Goal: Task Accomplishment & Management: Use online tool/utility

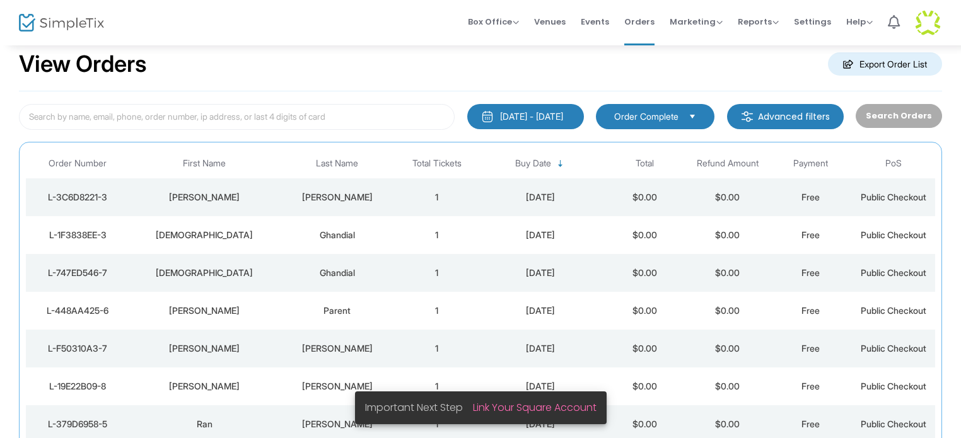
scroll to position [67, 0]
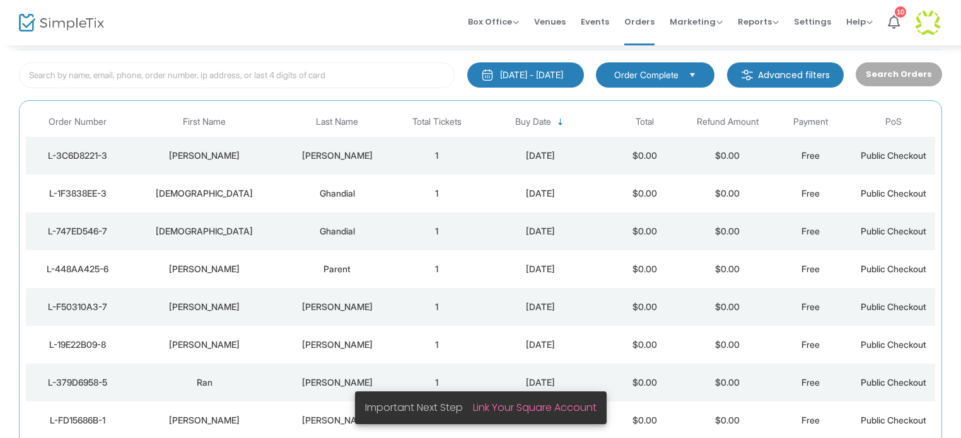
click at [215, 149] on div "[PERSON_NAME]" at bounding box center [204, 155] width 143 height 13
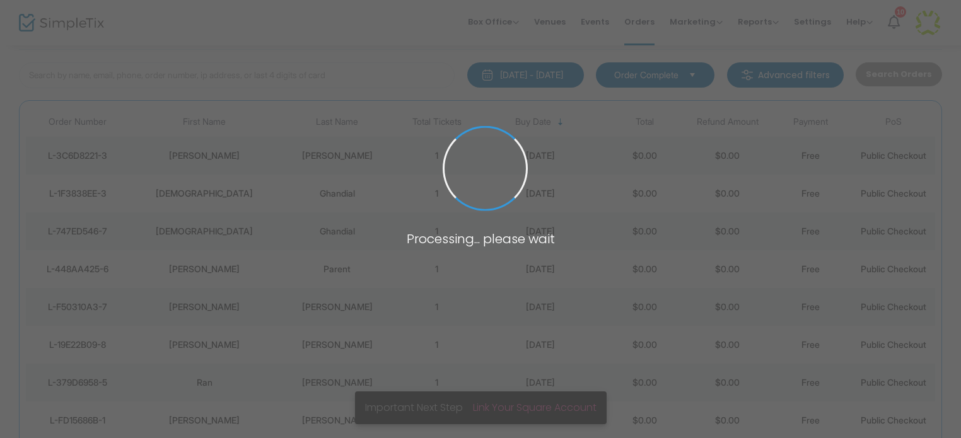
scroll to position [0, 0]
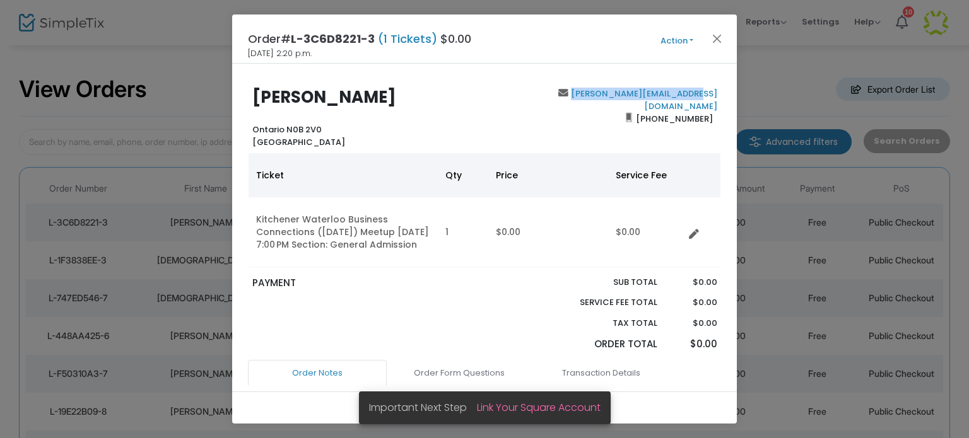
drag, startPoint x: 712, startPoint y: 93, endPoint x: 583, endPoint y: 94, distance: 129.3
click at [583, 94] on div "[PERSON_NAME][EMAIL_ADDRESS][DOMAIN_NAME] [PHONE_NUMBER]" at bounding box center [603, 118] width 238 height 61
copy link "[PERSON_NAME][EMAIL_ADDRESS][DOMAIN_NAME]"
click at [716, 40] on button "Close" at bounding box center [717, 38] width 16 height 16
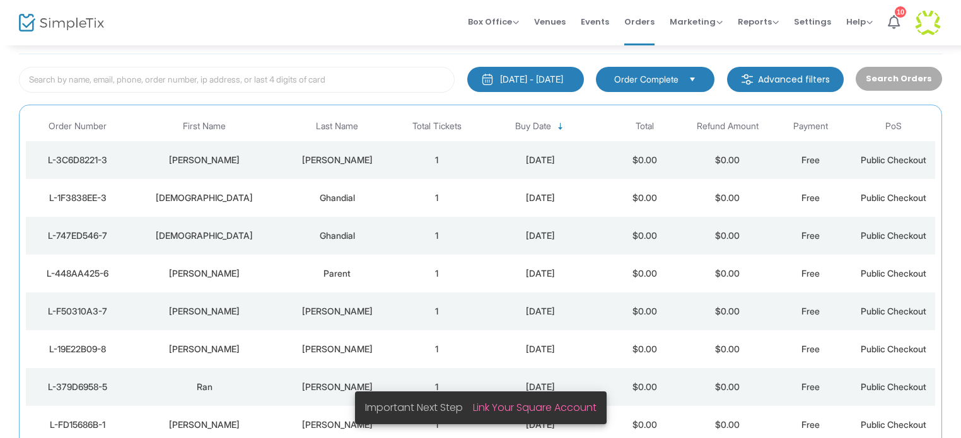
scroll to position [67, 0]
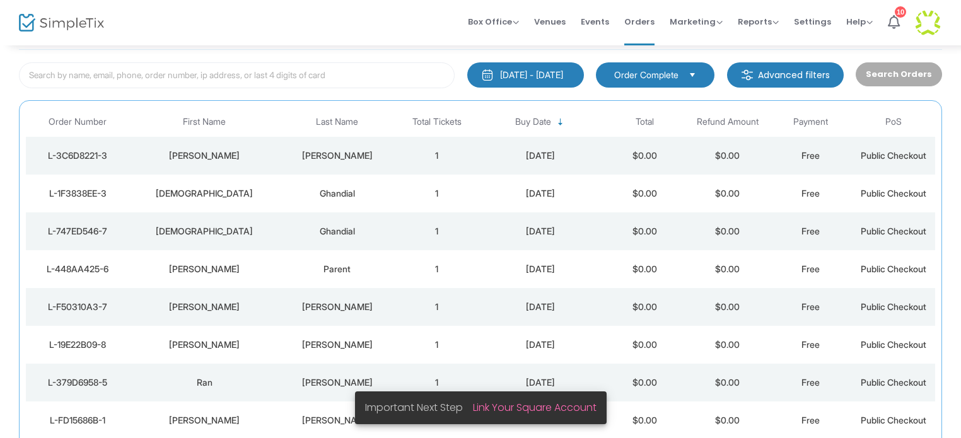
click at [210, 196] on div "[DEMOGRAPHIC_DATA]" at bounding box center [204, 193] width 143 height 13
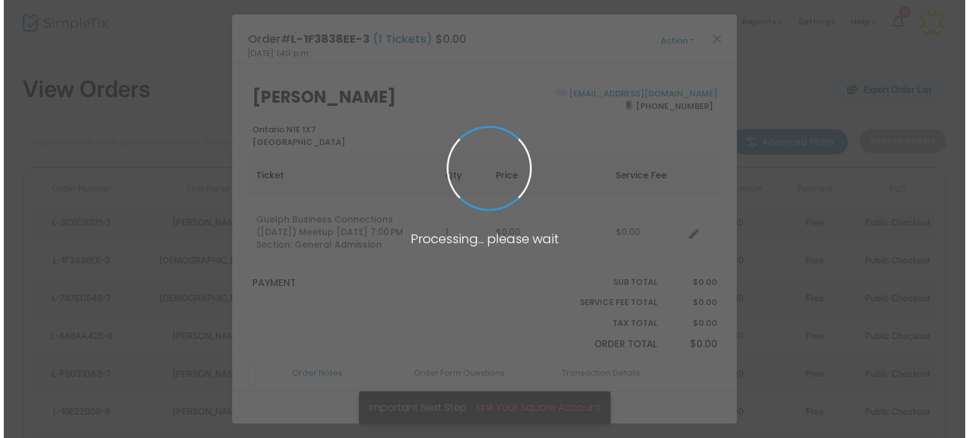
scroll to position [0, 0]
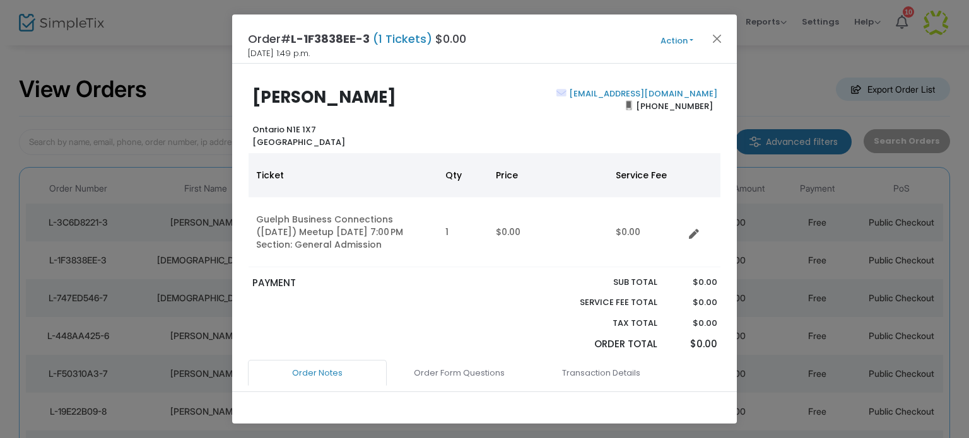
click at [713, 29] on div "Order# L-1F3838EE-3 (1 Tickets) $0.00 [DATE] 1:49 p.m. Action Mark Admitted Edi…" at bounding box center [484, 39] width 505 height 49
click at [717, 36] on button "Close" at bounding box center [717, 38] width 16 height 16
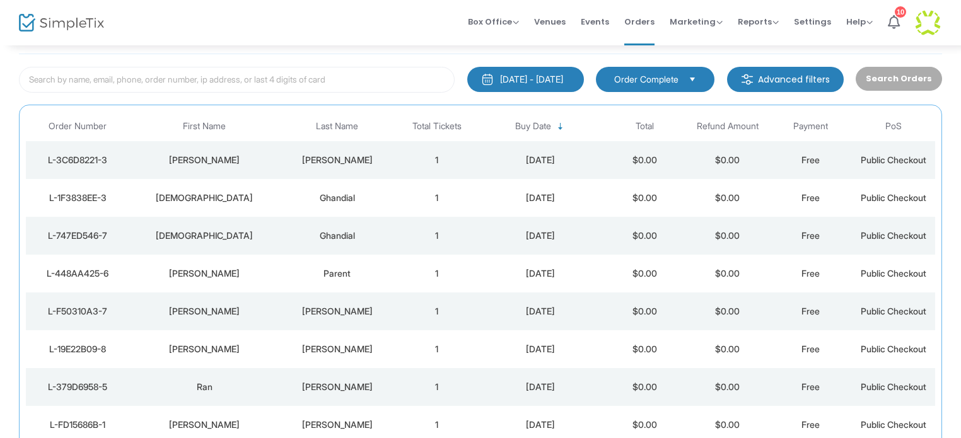
scroll to position [67, 0]
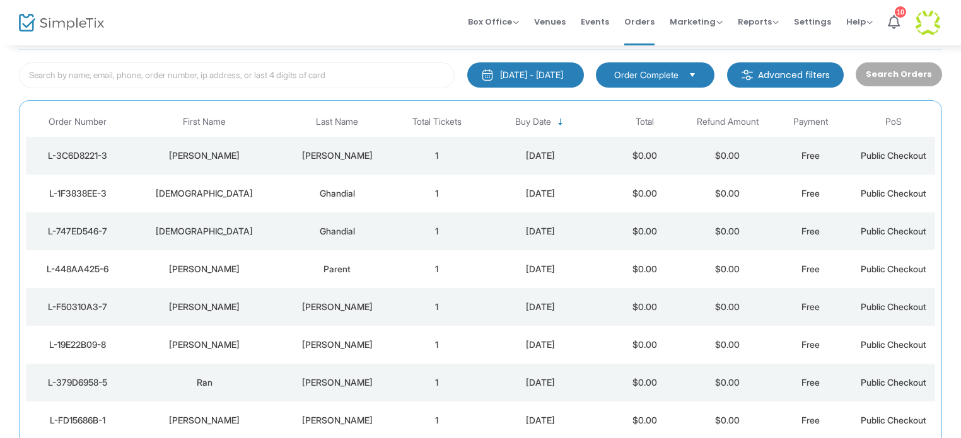
click at [207, 231] on div "[DEMOGRAPHIC_DATA]" at bounding box center [204, 231] width 143 height 13
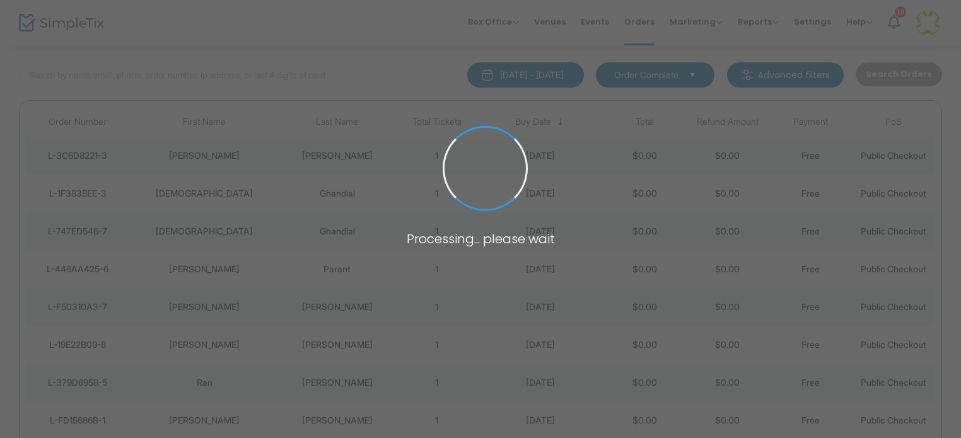
scroll to position [0, 0]
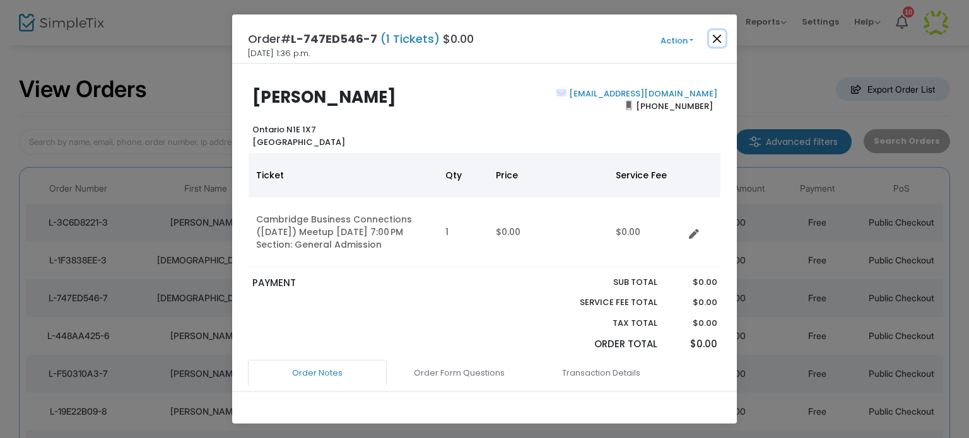
click at [720, 35] on button "Close" at bounding box center [717, 38] width 16 height 16
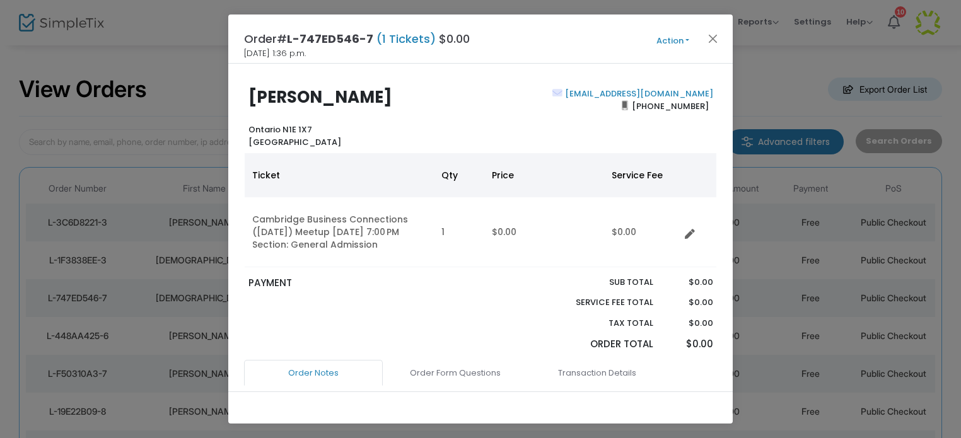
scroll to position [67, 0]
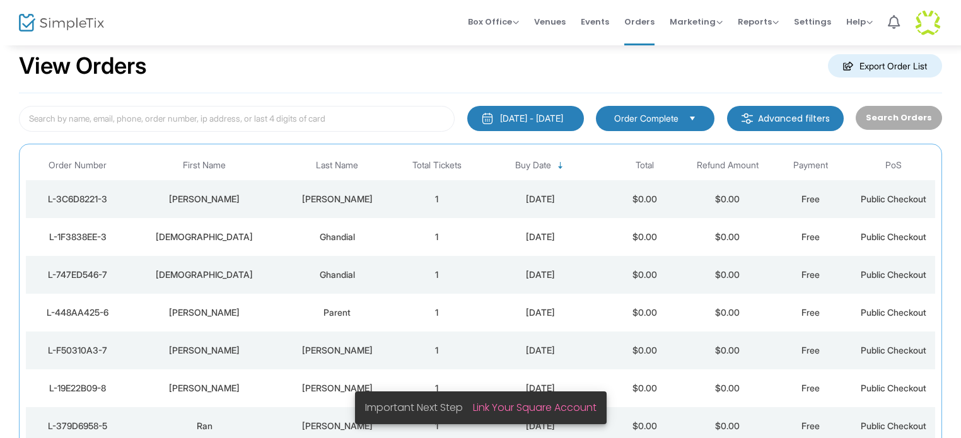
scroll to position [67, 0]
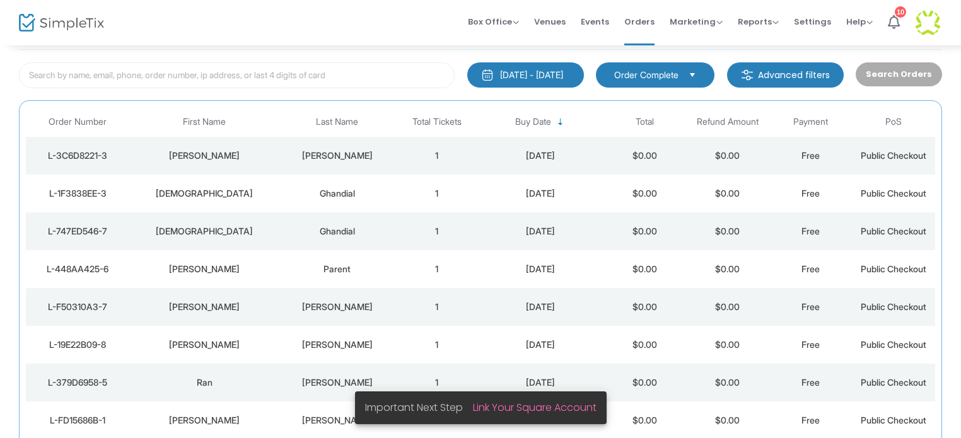
click at [500, 69] on div "[DATE] - [DATE]" at bounding box center [531, 75] width 63 height 13
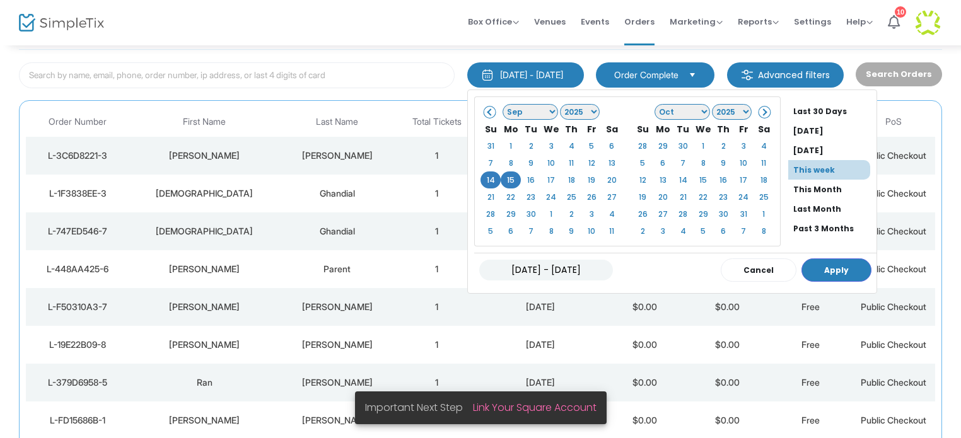
scroll to position [96, 0]
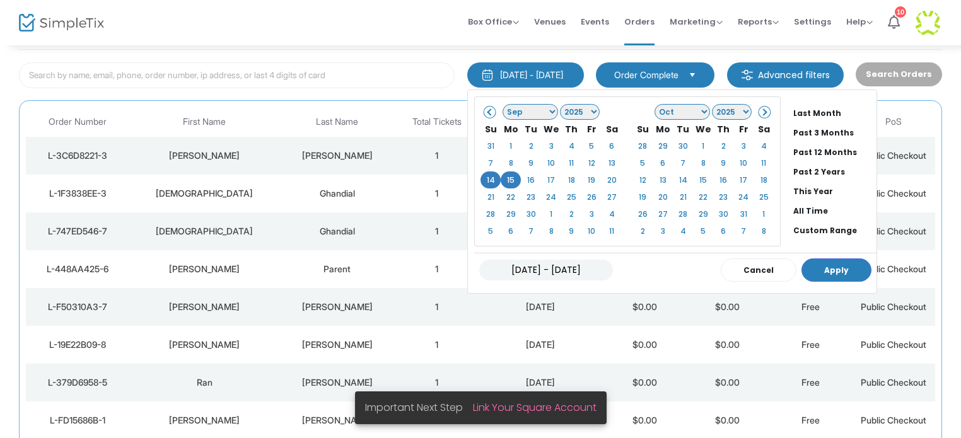
click at [788, 211] on li "All Time" at bounding box center [832, 211] width 88 height 20
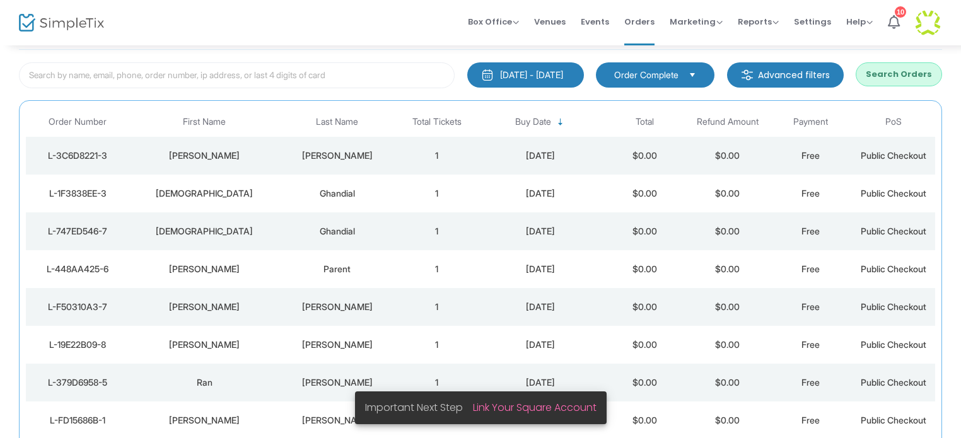
click at [899, 72] on button "Search Orders" at bounding box center [899, 74] width 86 height 24
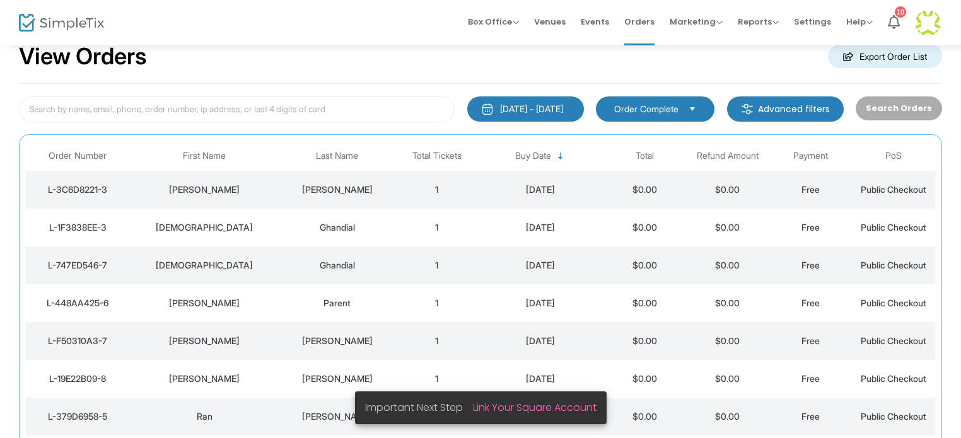
scroll to position [0, 0]
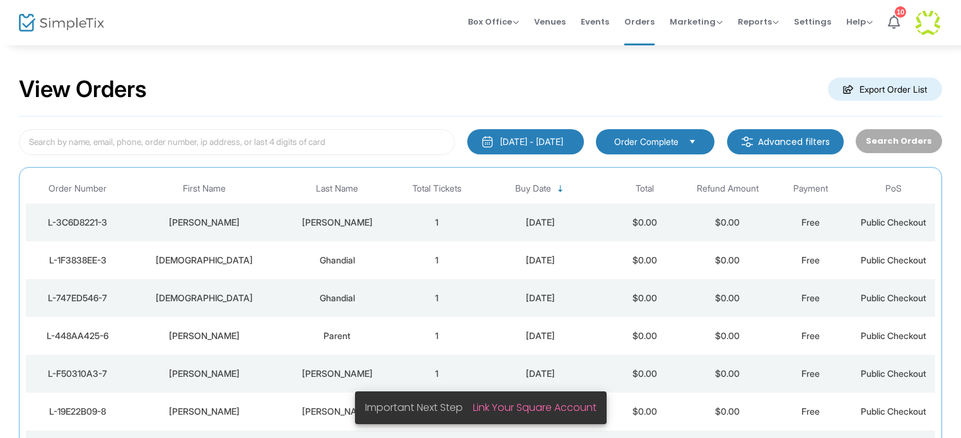
click at [868, 90] on m-button "Export Order List" at bounding box center [885, 89] width 114 height 23
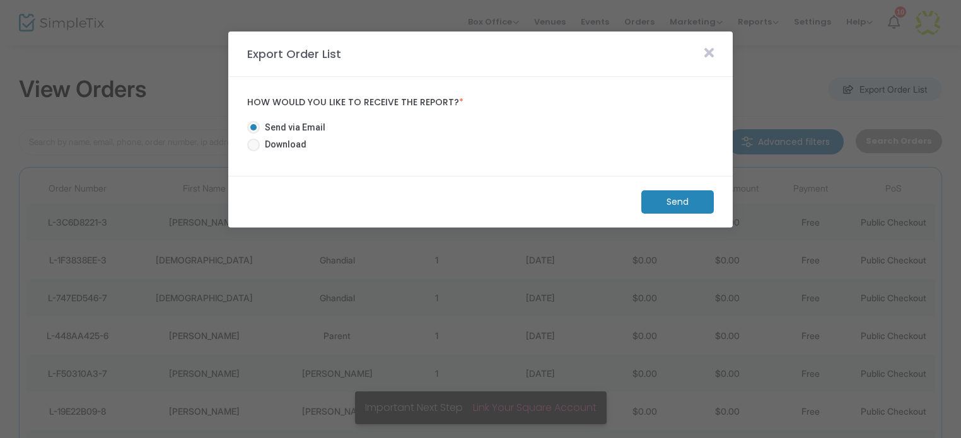
click at [670, 201] on m-button "Send" at bounding box center [677, 201] width 73 height 23
